Goal: Task Accomplishment & Management: Manage account settings

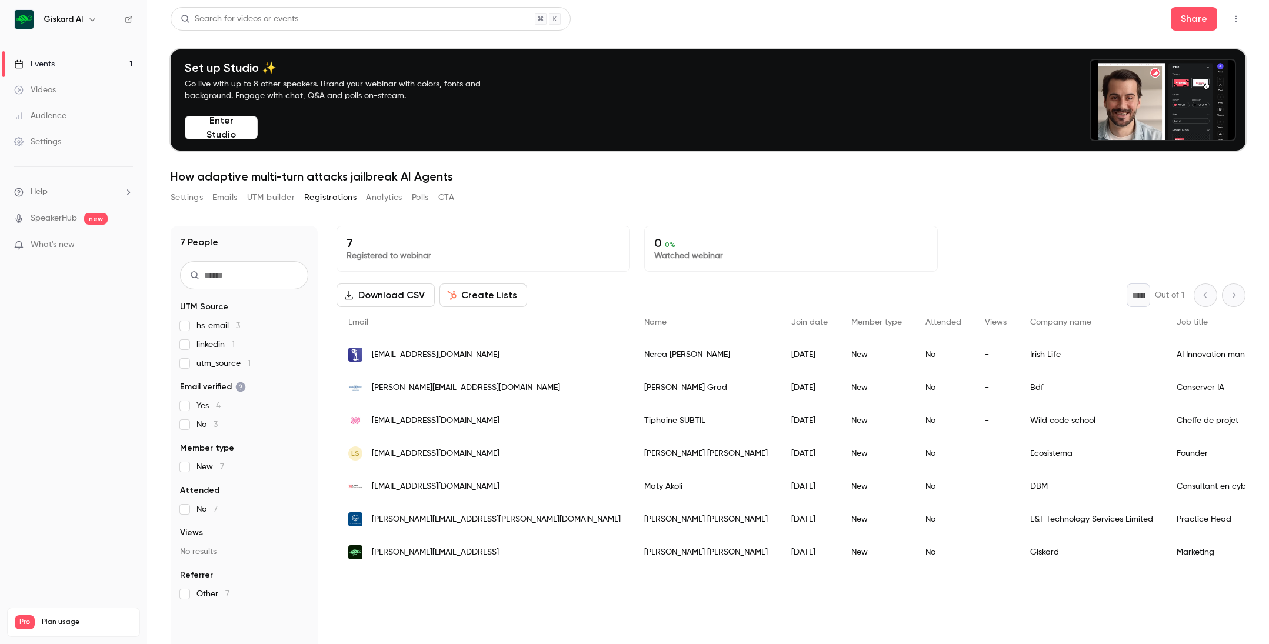
click at [53, 140] on div "Settings" at bounding box center [37, 142] width 47 height 12
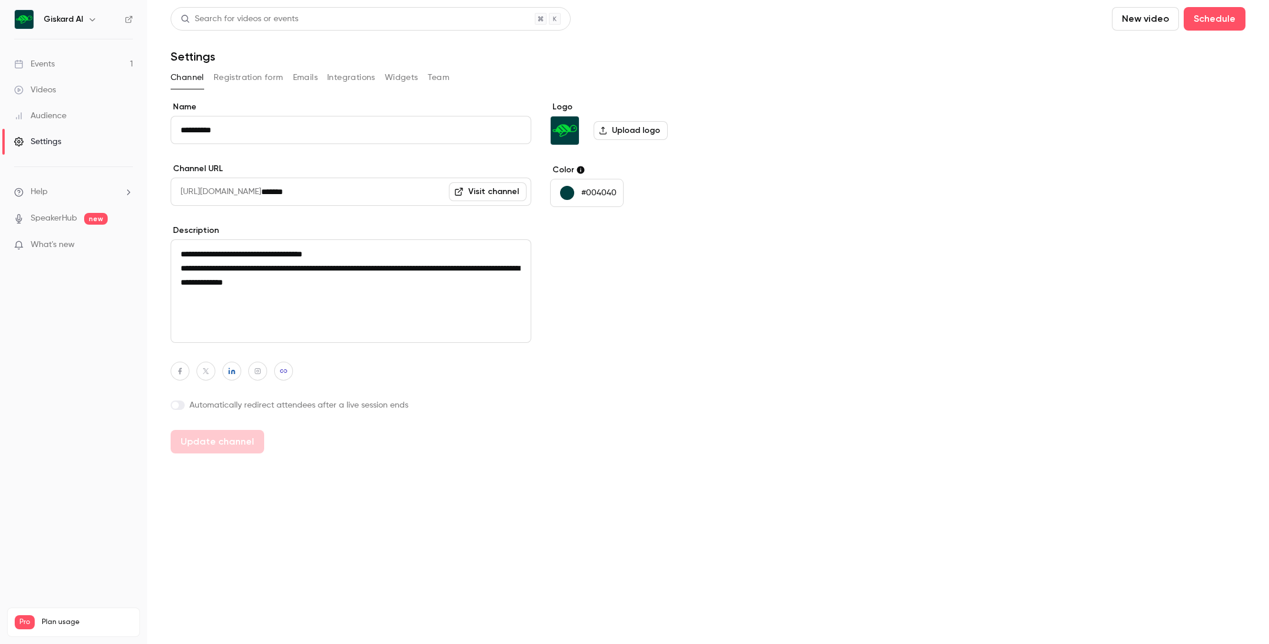
click at [438, 81] on button "Team" at bounding box center [439, 77] width 22 height 19
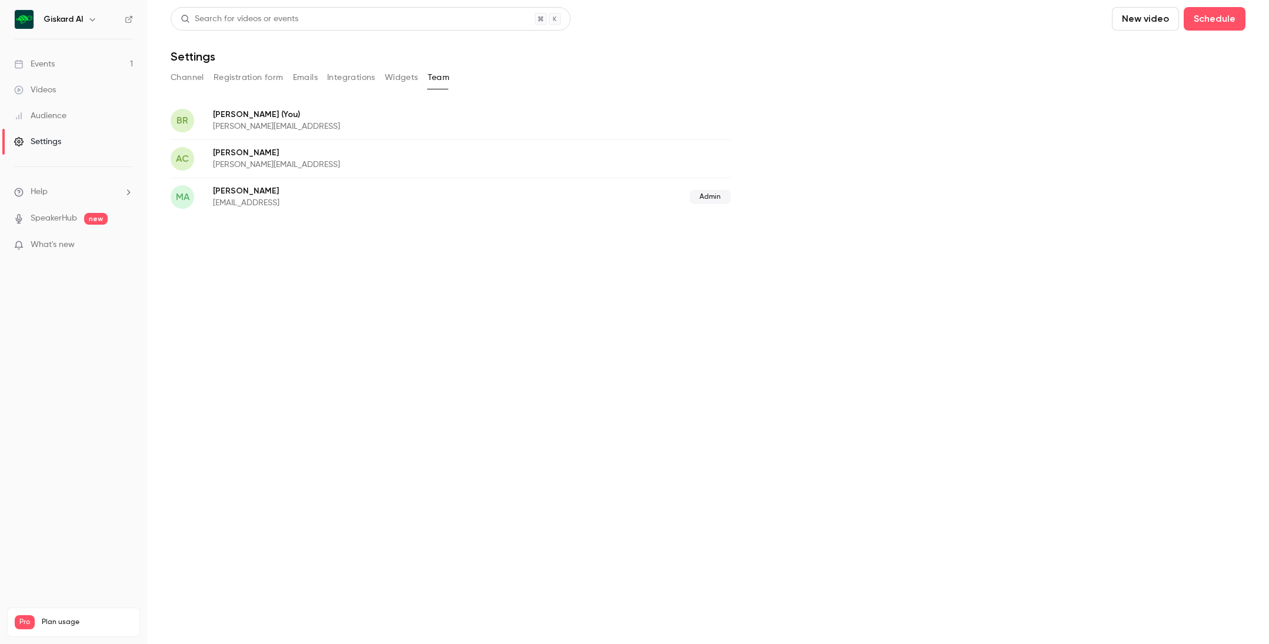
click at [516, 134] on div "[PERSON_NAME] (You) [PERSON_NAME][EMAIL_ADDRESS]" at bounding box center [451, 120] width 560 height 38
click at [292, 261] on main "Search for videos or events New video Schedule Settings Channel Registration fo…" at bounding box center [708, 322] width 1122 height 644
